Goal: Check status: Check status

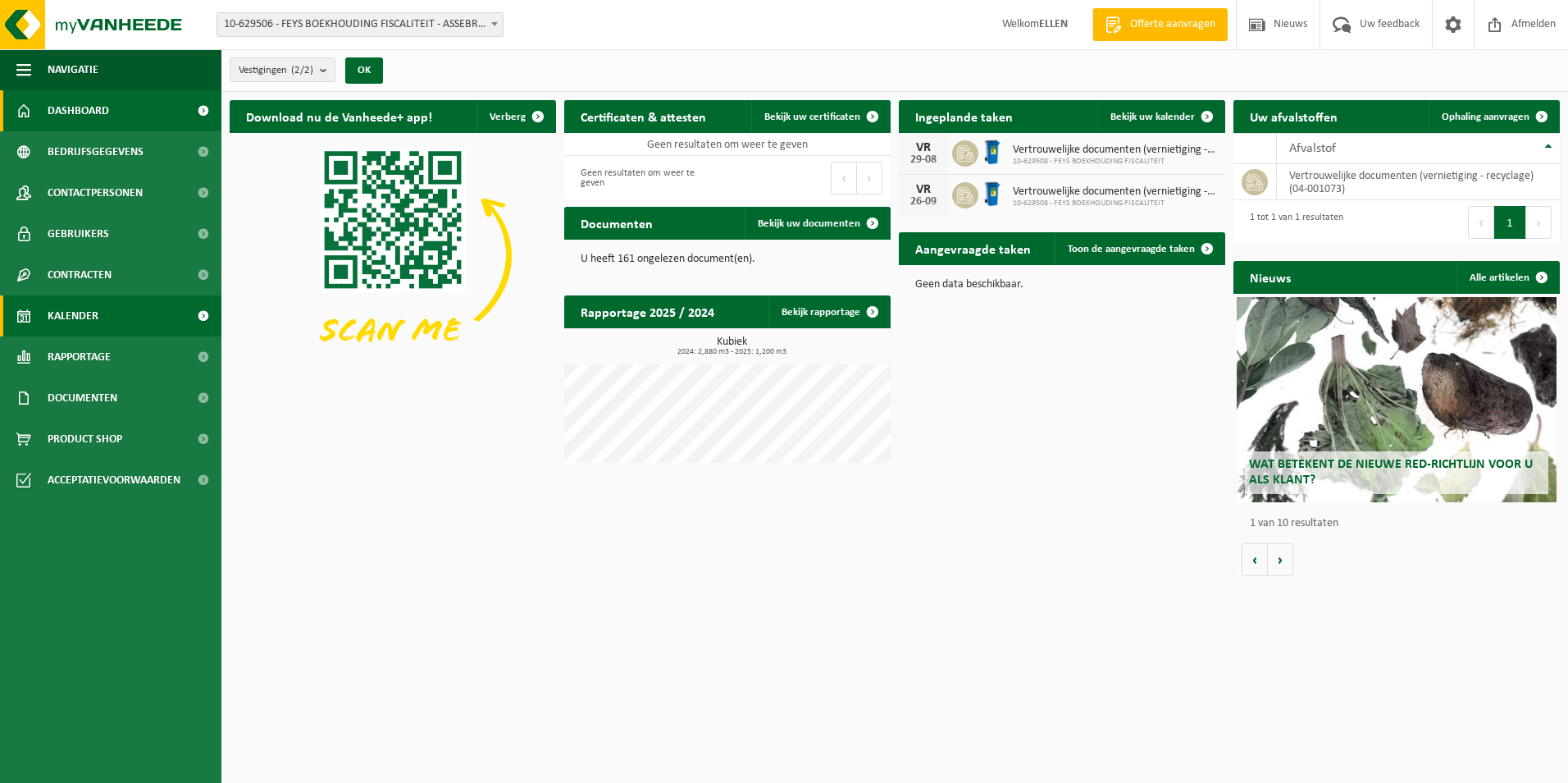
click at [89, 314] on span "Kalender" at bounding box center [72, 315] width 50 height 41
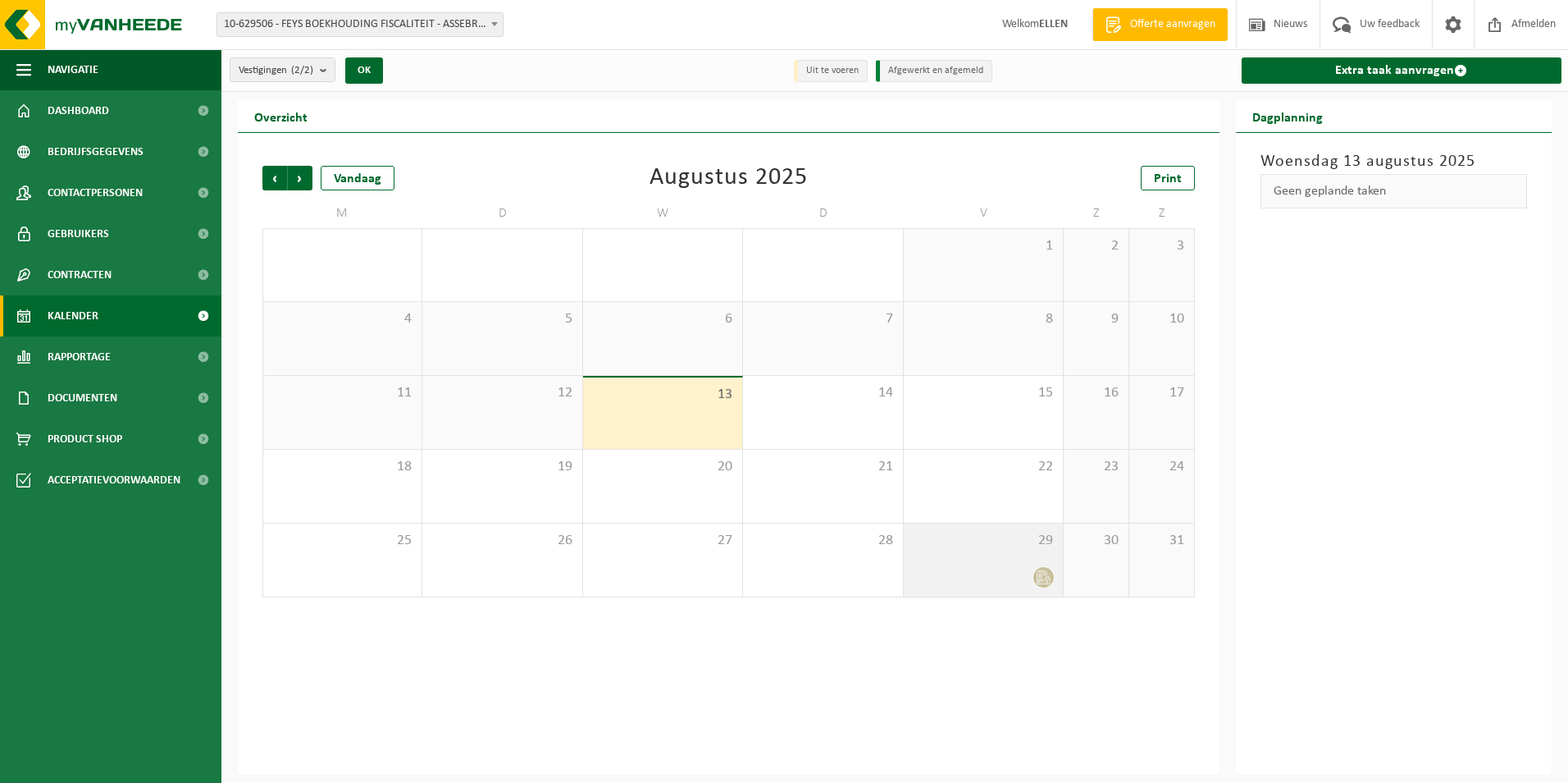
click at [964, 572] on div at bounding box center [983, 576] width 143 height 22
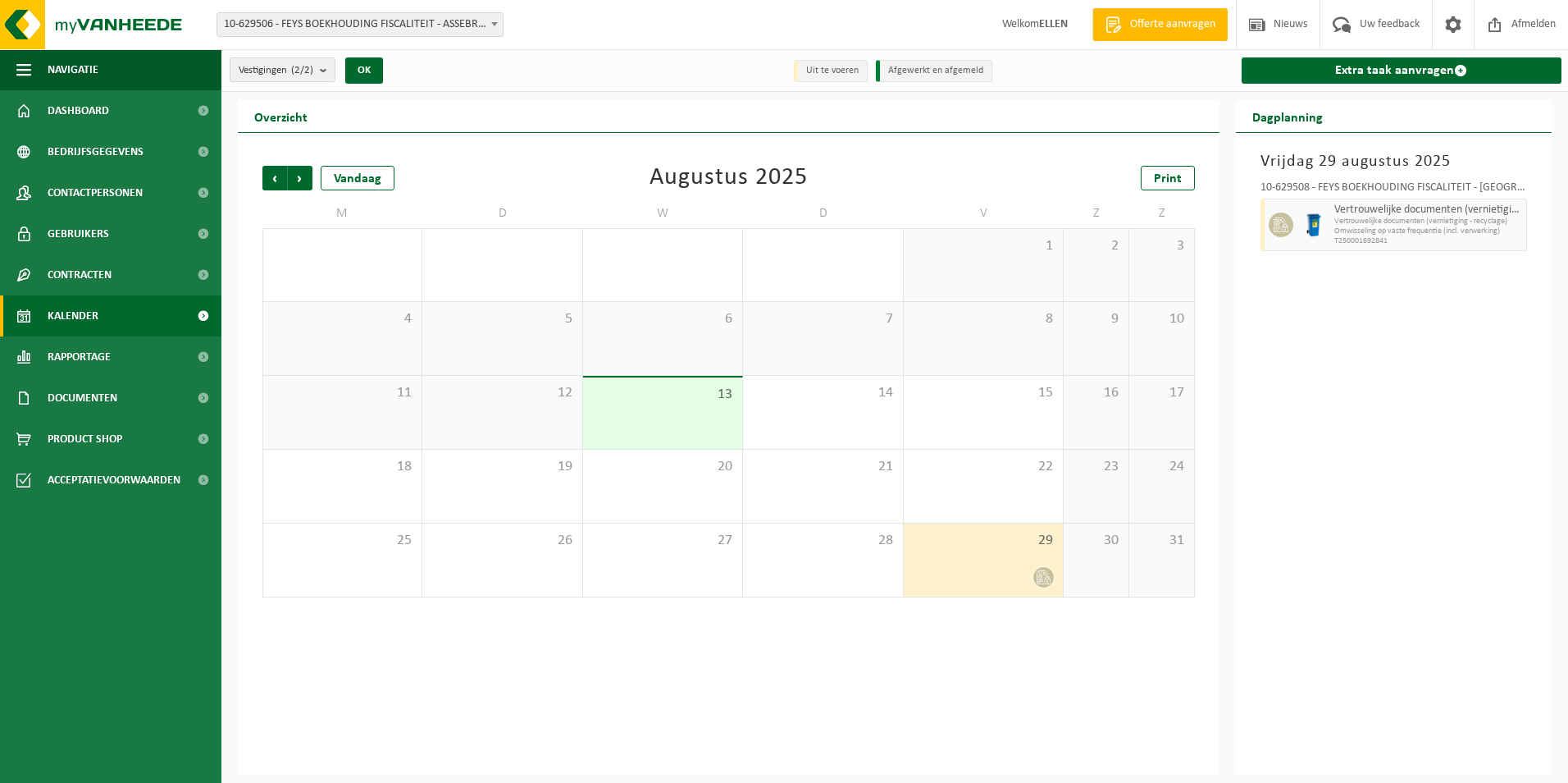
click at [1025, 567] on div at bounding box center [983, 576] width 143 height 22
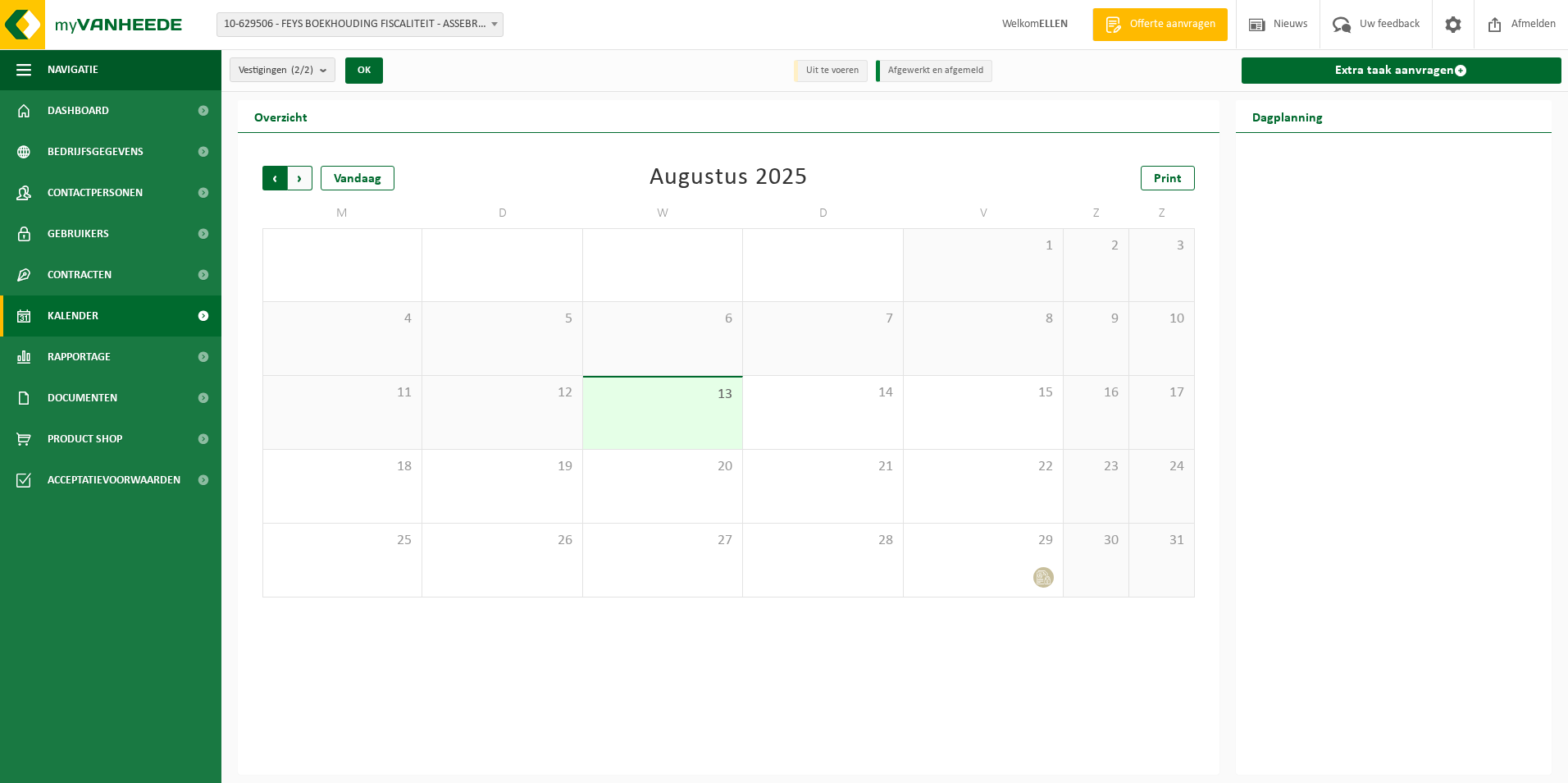
click at [309, 174] on span "Volgende" at bounding box center [300, 178] width 25 height 25
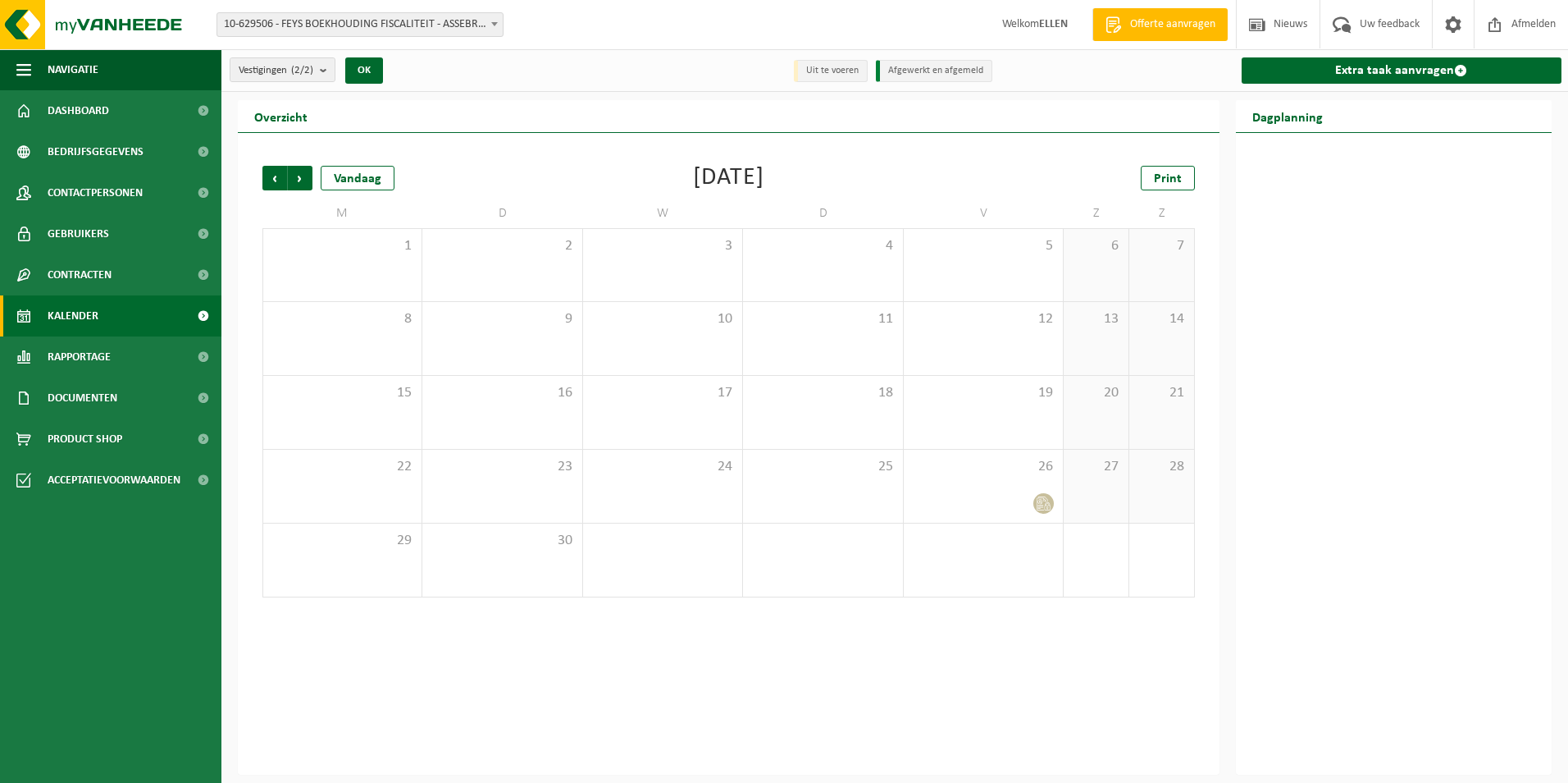
click at [309, 174] on span "Volgende" at bounding box center [300, 178] width 25 height 25
click at [285, 174] on span "Vorige" at bounding box center [275, 178] width 25 height 25
